Goal: Navigation & Orientation: Find specific page/section

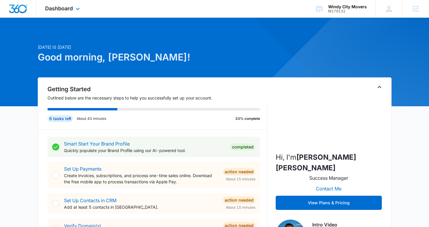
drag, startPoint x: 86, startPoint y: 19, endPoint x: 73, endPoint y: 14, distance: 13.4
click at [86, 18] on div at bounding box center [214, 62] width 429 height 89
click at [73, 14] on div "Dashboard Apps Reputation Forms CRM Email Social Content Ads Intelligence Files…" at bounding box center [63, 8] width 54 height 17
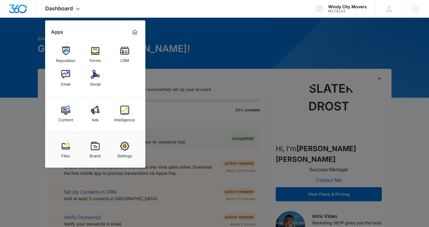
scroll to position [9, 0]
click at [99, 148] on img at bounding box center [95, 146] width 9 height 9
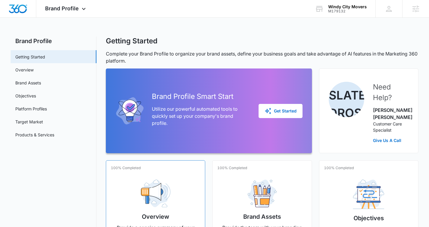
click at [131, 175] on div "Overview Provide a concise summary of your brand’s core aspects Manage" at bounding box center [155, 216] width 89 height 82
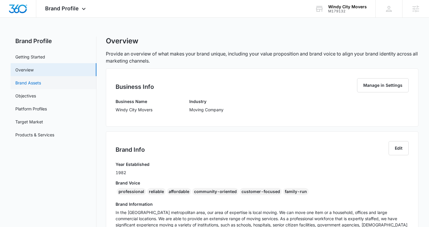
click at [31, 86] on link "Brand Assets" at bounding box center [28, 83] width 26 height 6
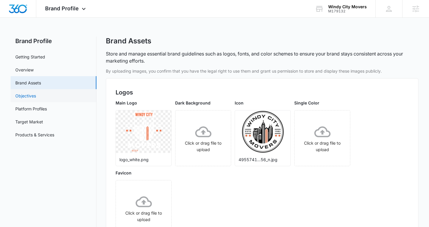
click at [31, 98] on link "Objectives" at bounding box center [25, 96] width 21 height 6
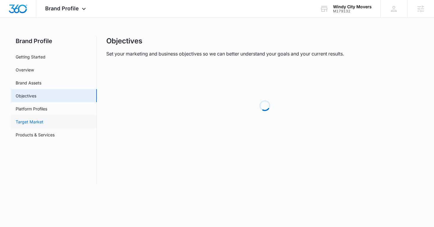
click at [32, 119] on link "Target Market" at bounding box center [30, 122] width 28 height 6
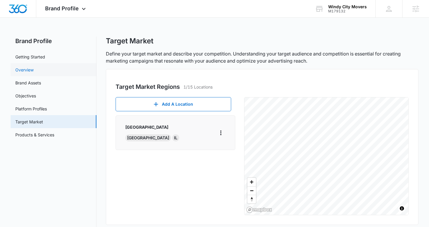
click at [22, 67] on link "Overview" at bounding box center [24, 70] width 18 height 6
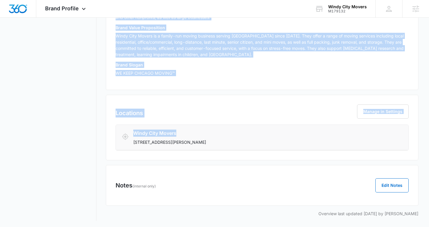
scroll to position [213, 0]
copy div "Business Info Manage in Settings Business Name Windy City Movers Industry Movin…"
drag, startPoint x: 115, startPoint y: 86, endPoint x: 310, endPoint y: 97, distance: 195.4
click at [310, 97] on div "Business Info Manage in Settings Business Name Windy City Movers Industry Movin…" at bounding box center [262, 36] width 312 height 362
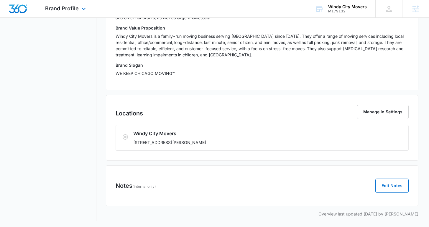
click at [65, 13] on div "Brand Profile Apps Reputation Forms CRM Email Social Content Ads Intelligence F…" at bounding box center [66, 8] width 60 height 17
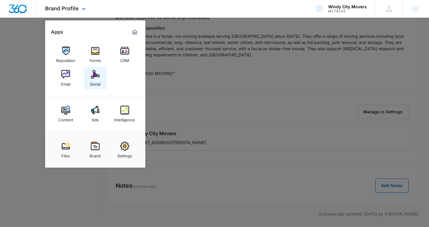
click at [90, 77] on link "Social" at bounding box center [95, 78] width 22 height 22
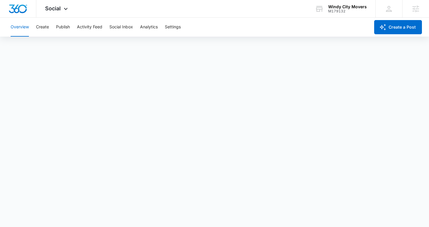
scroll to position [1, 0]
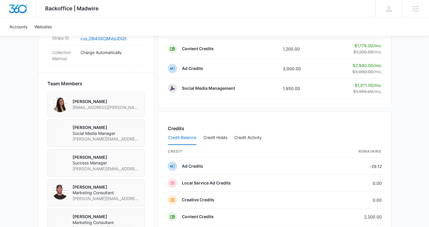
scroll to position [382, 0]
